Goal: Find specific page/section: Find specific page/section

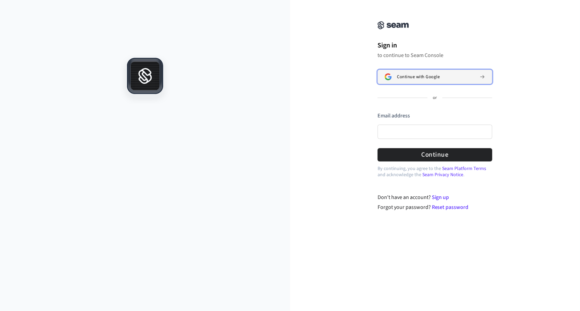
click at [401, 76] on span "Continue with Google" at bounding box center [418, 76] width 43 height 5
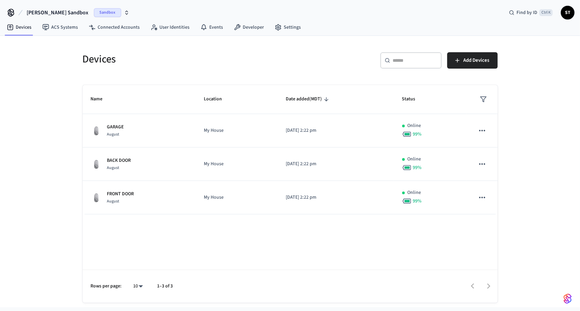
click at [124, 11] on icon "button" at bounding box center [126, 12] width 5 height 5
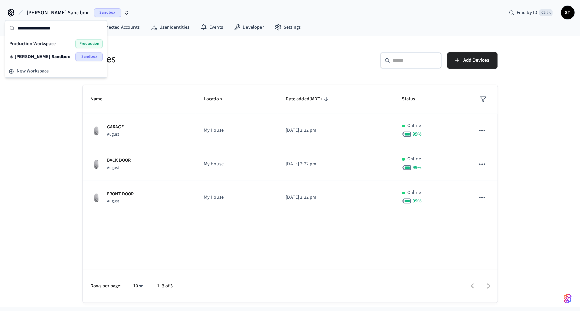
click at [81, 43] on span "Production" at bounding box center [88, 43] width 27 height 9
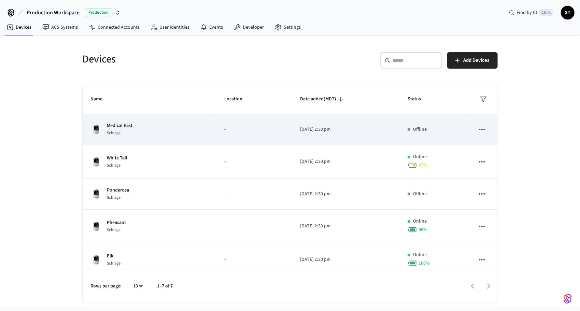
click at [478, 129] on icon "sticky table" at bounding box center [482, 129] width 9 height 9
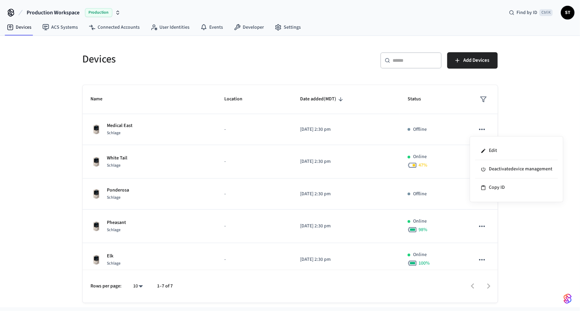
click at [534, 115] on div at bounding box center [290, 155] width 580 height 311
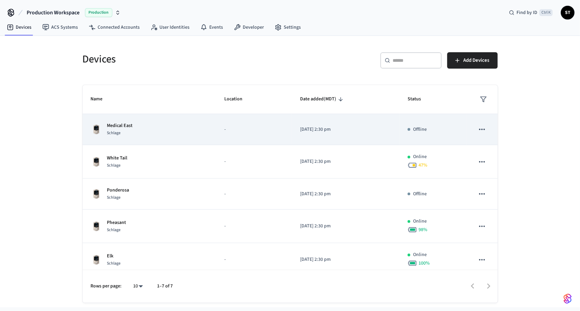
click at [124, 131] on div "Schlage" at bounding box center [120, 132] width 26 height 7
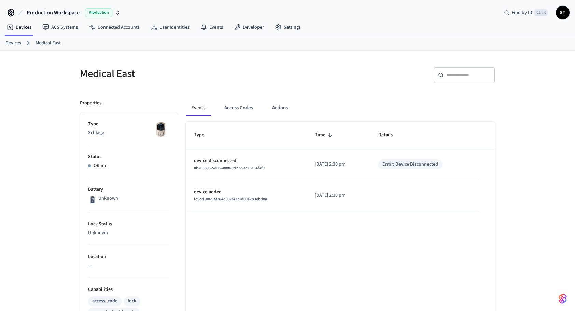
click at [197, 199] on span "fc9cd180-9aeb-4d33-a47b-d00a2b3ebd0a" at bounding box center [230, 199] width 73 height 6
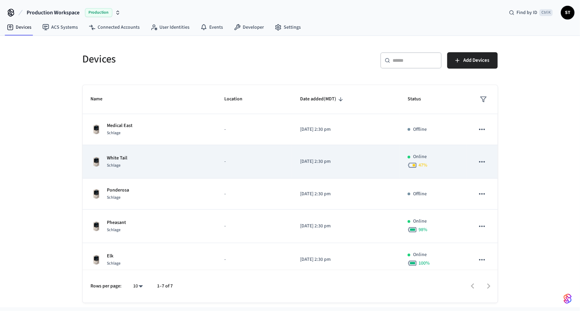
click at [142, 161] on div "White Tail Schlage" at bounding box center [150, 162] width 118 height 14
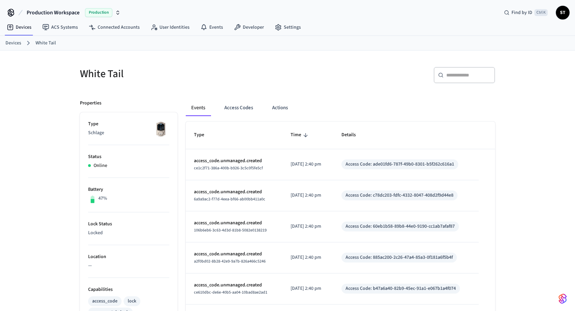
click at [236, 167] on span "ce1c2f71-386a-400b-b926-3c5c0f5fe5cf" at bounding box center [228, 168] width 69 height 6
click at [197, 168] on span "ce1c2f71-386a-400b-b926-3c5c0f5fe5cf" at bounding box center [228, 168] width 69 height 6
copy span "ce1c2f71"
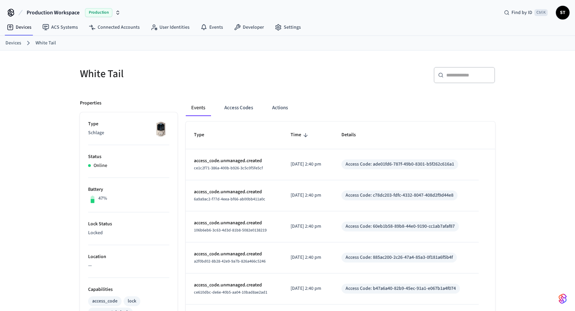
click at [198, 199] on span "6a9a9ac2-f77d-4eea-bf66-ab00bb411a0c" at bounding box center [229, 199] width 71 height 6
copy span "6a9a9ac2"
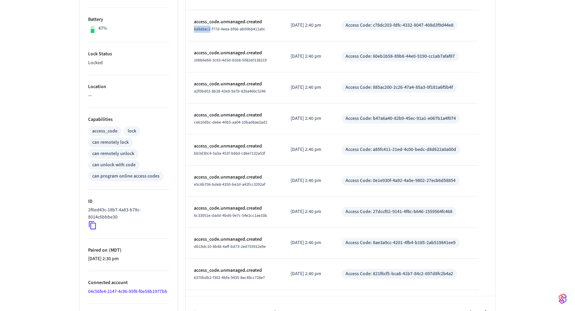
scroll to position [187, 0]
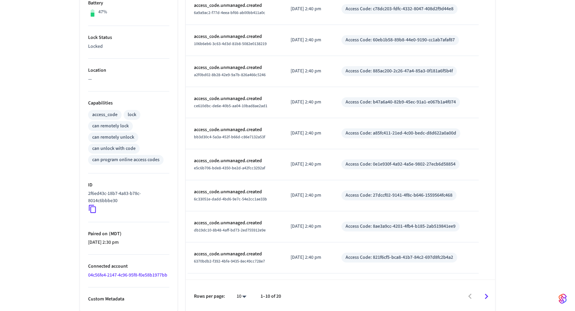
click at [225, 260] on span "6370bdb2-f392-4bfe-9435-8ec49cc728e7" at bounding box center [229, 262] width 71 height 6
click at [485, 294] on icon "Go to next page" at bounding box center [486, 296] width 11 height 11
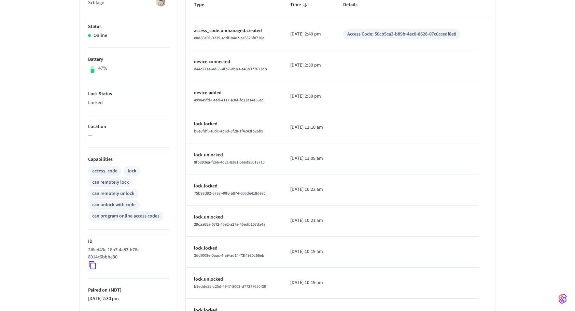
scroll to position [130, 0]
click at [97, 248] on p "2f6ed43c-18b7-4a83-b78c-8014c6bbbe30" at bounding box center [127, 253] width 79 height 14
drag, startPoint x: 97, startPoint y: 248, endPoint x: 115, endPoint y: 254, distance: 18.9
click at [115, 254] on p "2f6ed43c-18b7-4a83-b78c-8014c6bbbe30" at bounding box center [127, 253] width 79 height 14
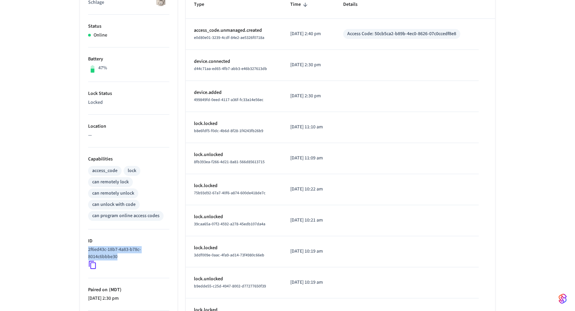
drag, startPoint x: 115, startPoint y: 254, endPoint x: 95, endPoint y: 248, distance: 21.1
click at [95, 248] on p "2f6ed43c-18b7-4a83-b78c-8014c6bbbe30" at bounding box center [127, 253] width 79 height 14
copy p "2f6ed43c-18b7-4a83-b78c-8014c6bbbe30"
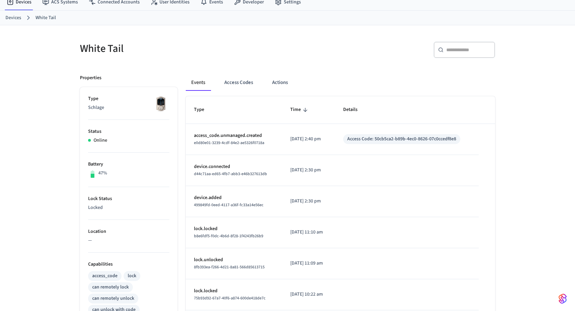
scroll to position [23, 0]
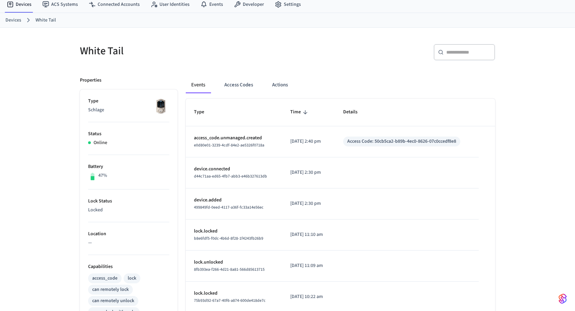
click at [84, 50] on h5 "White Tail" at bounding box center [182, 51] width 204 height 14
drag, startPoint x: 84, startPoint y: 50, endPoint x: 111, endPoint y: 47, distance: 27.4
click at [111, 47] on h5 "White Tail" at bounding box center [182, 51] width 204 height 14
copy h5 "White Tail"
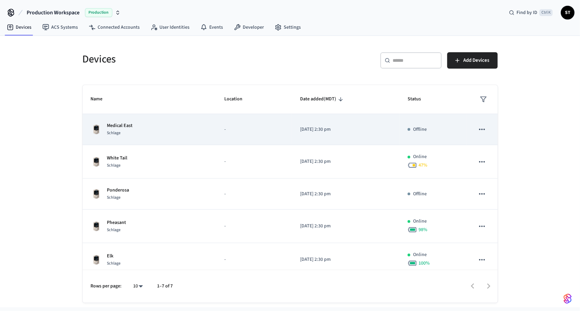
click at [110, 126] on p "Medical East" at bounding box center [120, 125] width 26 height 7
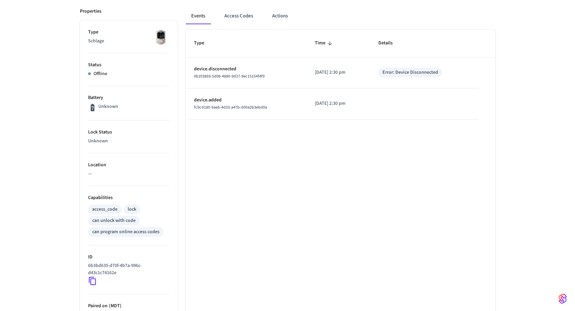
scroll to position [92, 0]
click at [94, 265] on p "6b3bd635-d70f-4b7a-996c-d43c1c74162e" at bounding box center [127, 269] width 79 height 14
copy div "6b3bd635-d70f-4b7a-996c-d43c1c74162e"
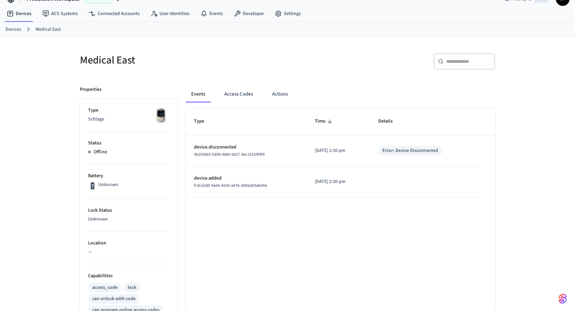
scroll to position [0, 0]
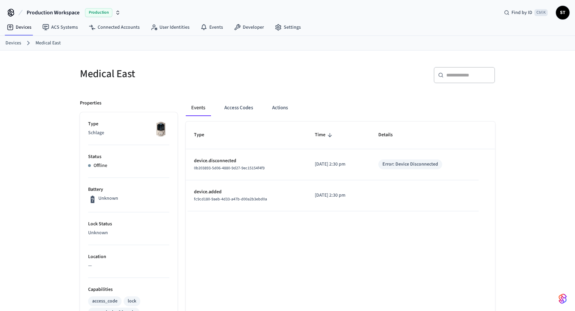
click at [87, 72] on h5 "Medical East" at bounding box center [182, 74] width 204 height 14
drag, startPoint x: 87, startPoint y: 72, endPoint x: 123, endPoint y: 72, distance: 35.5
click at [123, 72] on h5 "Medical East" at bounding box center [182, 74] width 204 height 14
copy h5 "Medical East"
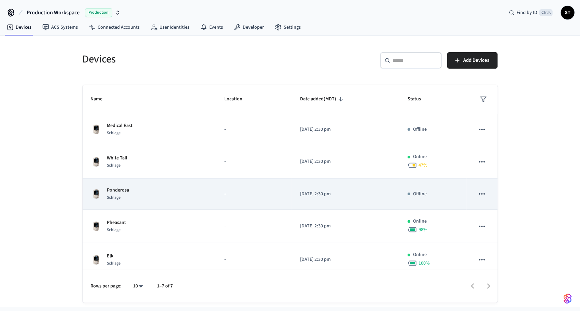
click at [114, 195] on span "Schlage" at bounding box center [114, 198] width 14 height 6
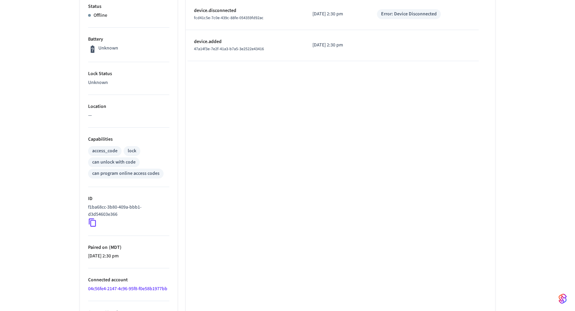
scroll to position [151, 0]
click at [110, 206] on p "f1ba68cc-3b80-409a-bbb1-d3d54603e366" at bounding box center [127, 210] width 79 height 14
copy div "f1ba68cc-3b80-409a-bbb1-d3d54603e366"
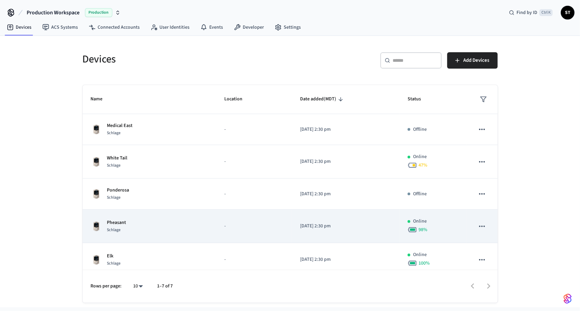
click at [112, 226] on div "Schlage" at bounding box center [116, 229] width 19 height 7
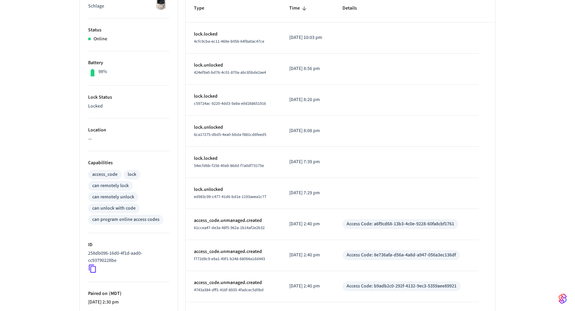
scroll to position [128, 0]
click at [104, 251] on p "258db096-16d0-4f1d-aad0-cc93790228be" at bounding box center [127, 256] width 79 height 14
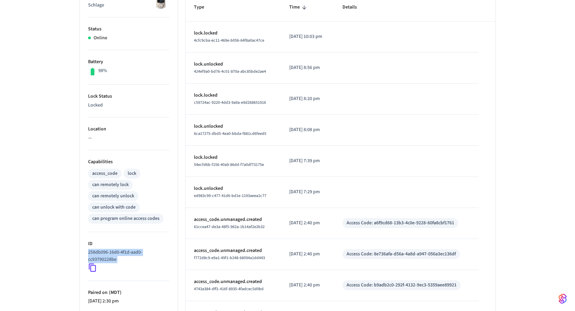
copy div "258db096-16d0-4f1d-aad0-cc93790228be"
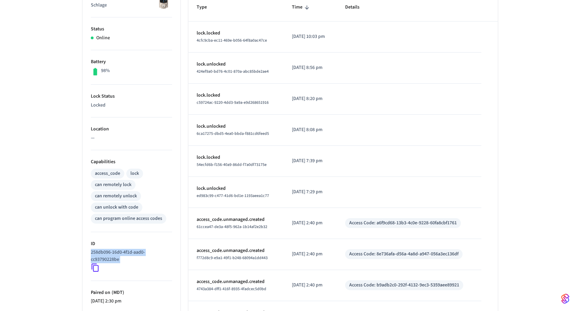
scroll to position [0, 0]
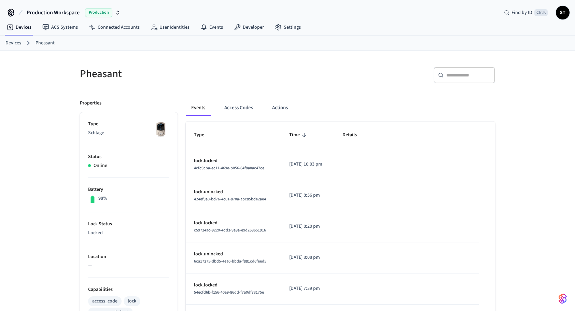
click at [110, 71] on h5 "Pheasant" at bounding box center [182, 74] width 204 height 14
copy h5 "Pheasant"
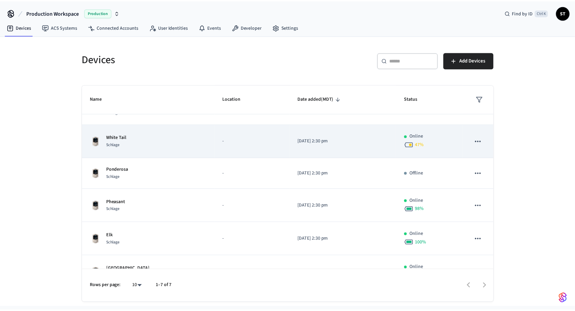
scroll to position [24, 0]
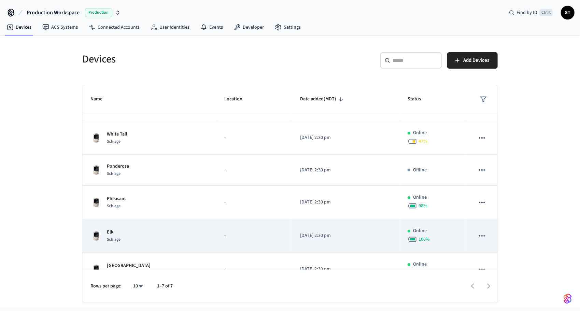
click at [100, 235] on img "sticky table" at bounding box center [96, 236] width 11 height 11
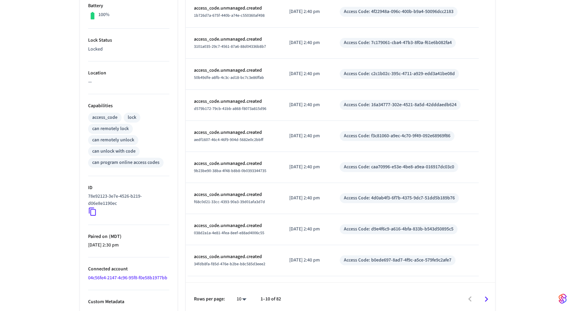
scroll to position [184, 0]
click at [101, 194] on p "78e92123-3e7e-4526-b219-d06e8e1190ec" at bounding box center [127, 199] width 79 height 14
copy div "78e92123-3e7e-4526-b219-d06e8e1190ec"
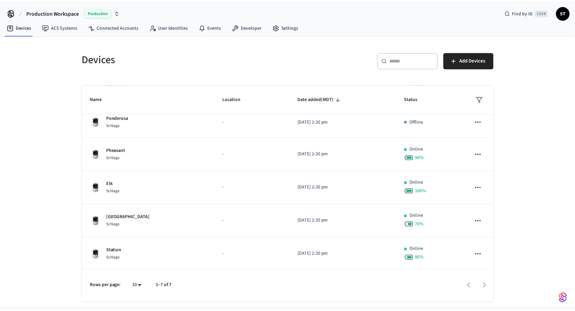
scroll to position [73, 0]
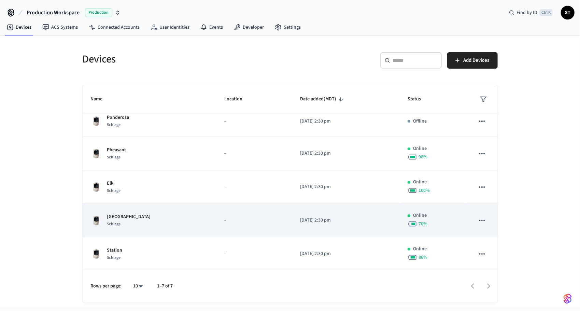
click at [110, 217] on p "[GEOGRAPHIC_DATA]" at bounding box center [129, 216] width 44 height 7
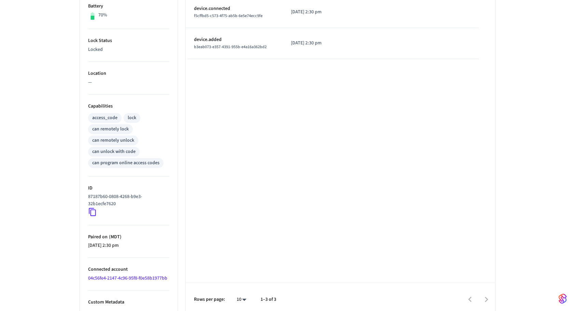
scroll to position [187, 0]
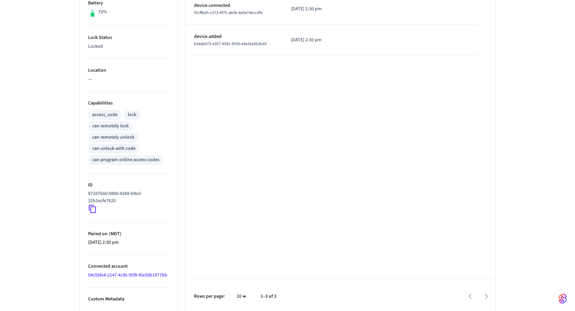
click at [100, 193] on p "87187b60-0808-4268-b9e3-32b1ecfe7620" at bounding box center [127, 197] width 79 height 14
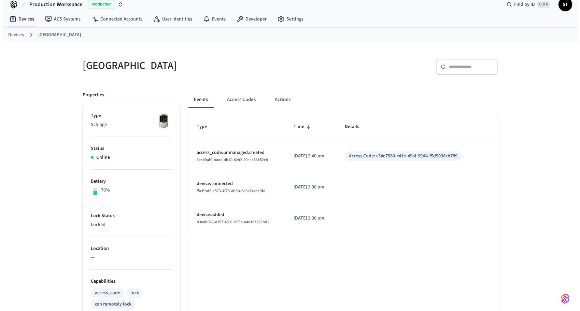
scroll to position [0, 0]
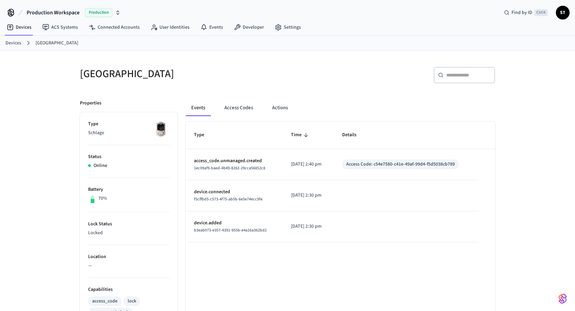
click at [99, 72] on h5 "[GEOGRAPHIC_DATA]" at bounding box center [182, 74] width 204 height 14
drag, startPoint x: 99, startPoint y: 72, endPoint x: 121, endPoint y: 73, distance: 21.9
click at [121, 73] on h5 "[GEOGRAPHIC_DATA]" at bounding box center [182, 74] width 204 height 14
drag, startPoint x: 121, startPoint y: 73, endPoint x: 93, endPoint y: 72, distance: 27.7
click at [93, 72] on h5 "[GEOGRAPHIC_DATA]" at bounding box center [182, 74] width 204 height 14
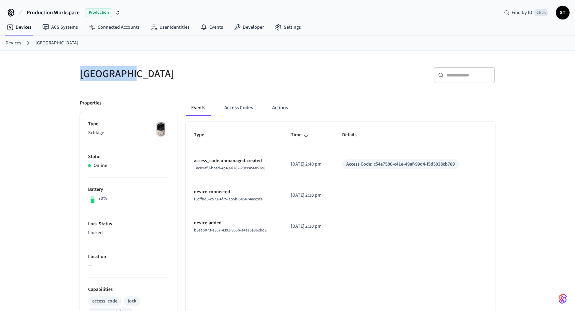
drag, startPoint x: 93, startPoint y: 72, endPoint x: 111, endPoint y: 71, distance: 18.1
click at [111, 71] on h5 "[GEOGRAPHIC_DATA]" at bounding box center [182, 74] width 204 height 14
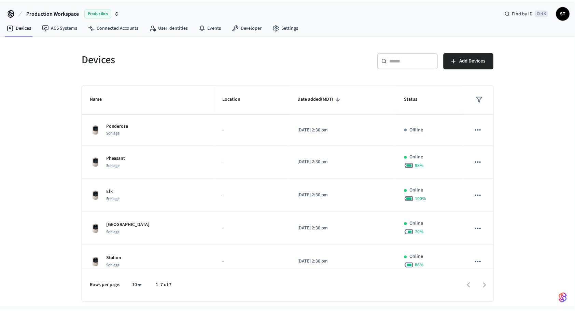
scroll to position [73, 0]
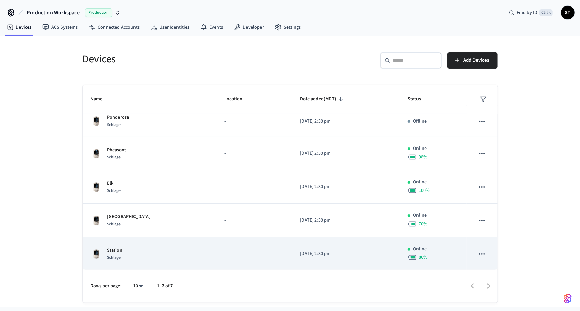
click at [111, 252] on p "Station" at bounding box center [114, 250] width 15 height 7
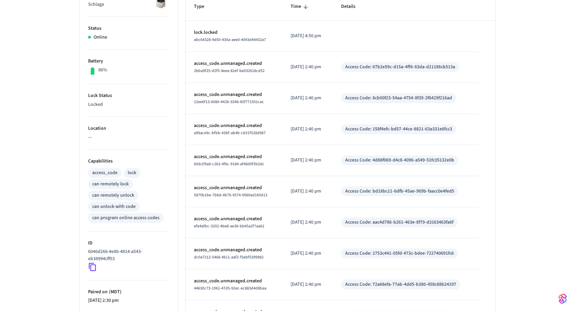
scroll to position [129, 0]
click at [97, 251] on p "6046d266-4e8b-4814-a543-eb38994cff53" at bounding box center [127, 254] width 79 height 14
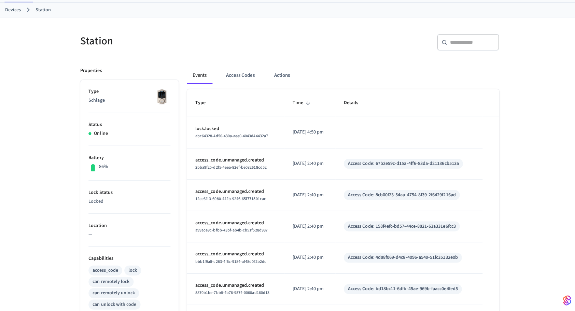
scroll to position [32, 0]
